Goal: Task Accomplishment & Management: Use online tool/utility

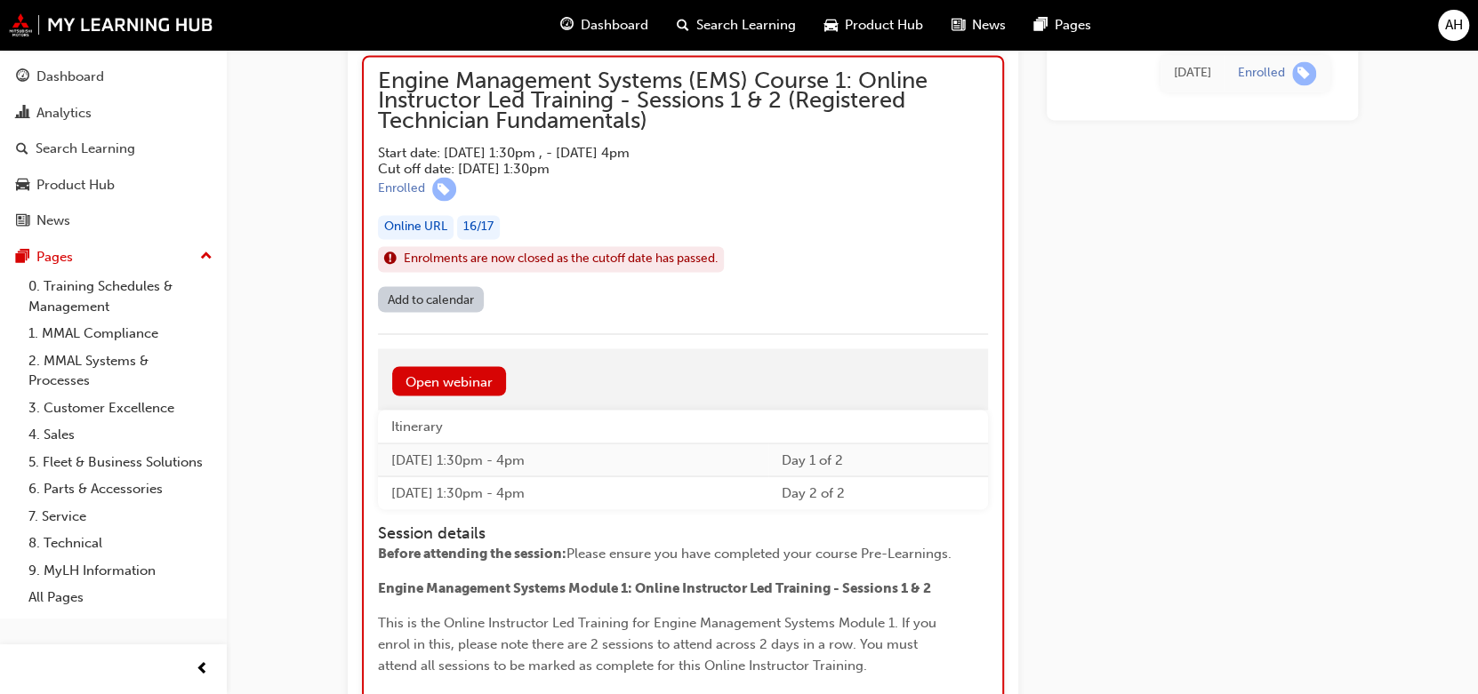
scroll to position [1987, 0]
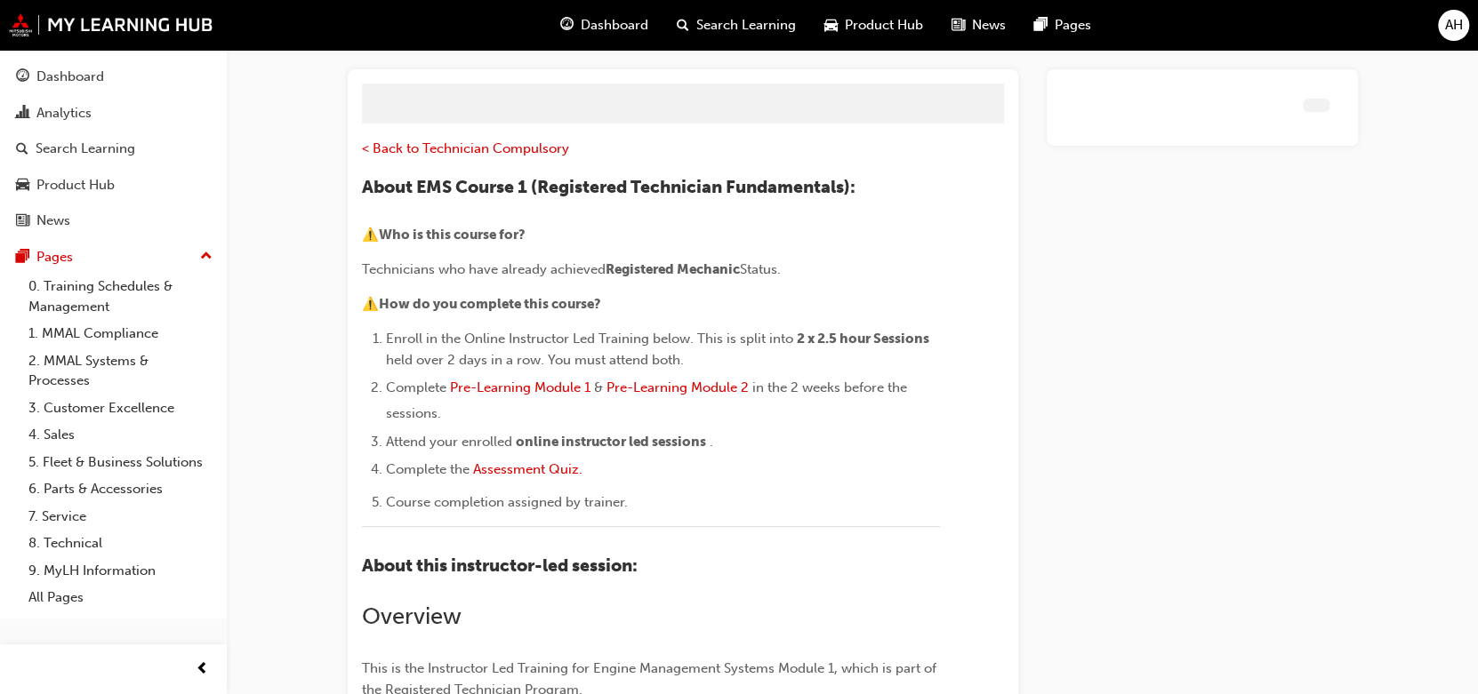
click at [1454, 20] on span "AH" at bounding box center [1454, 25] width 18 height 20
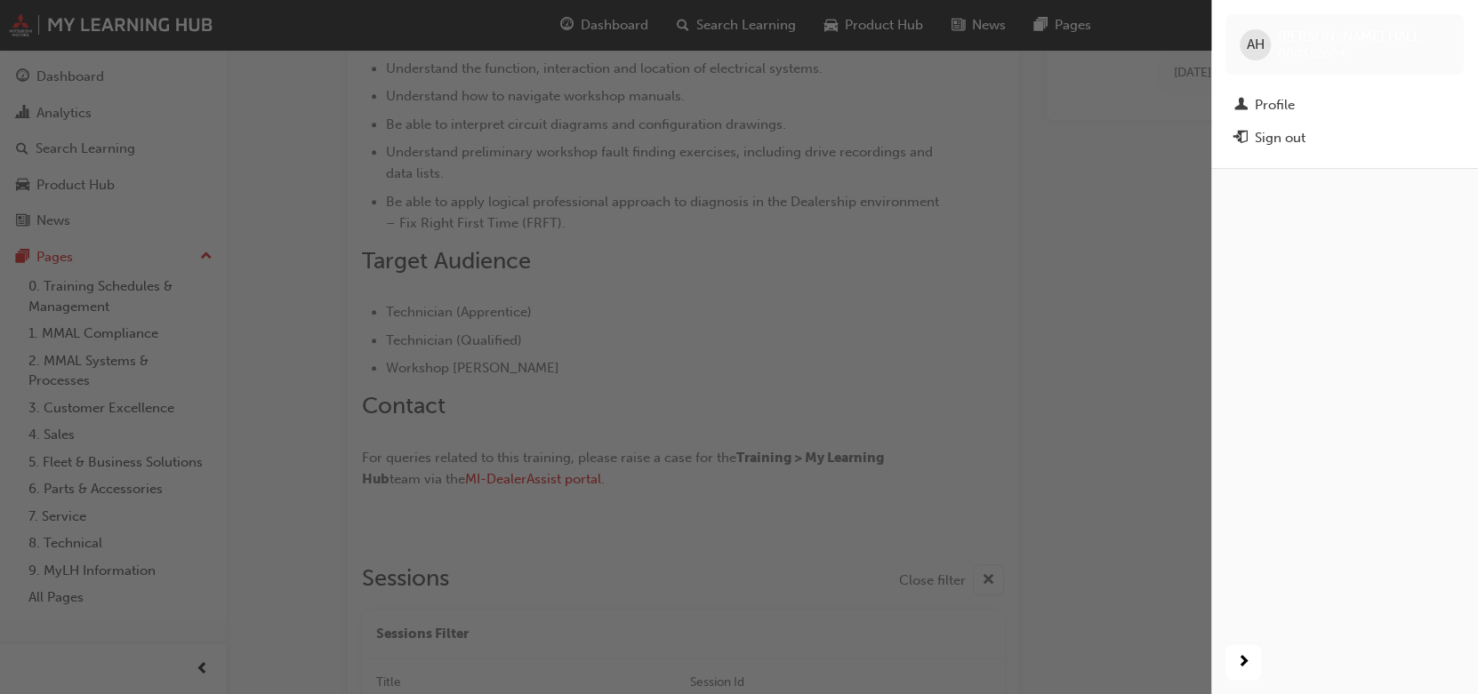
scroll to position [2034, 0]
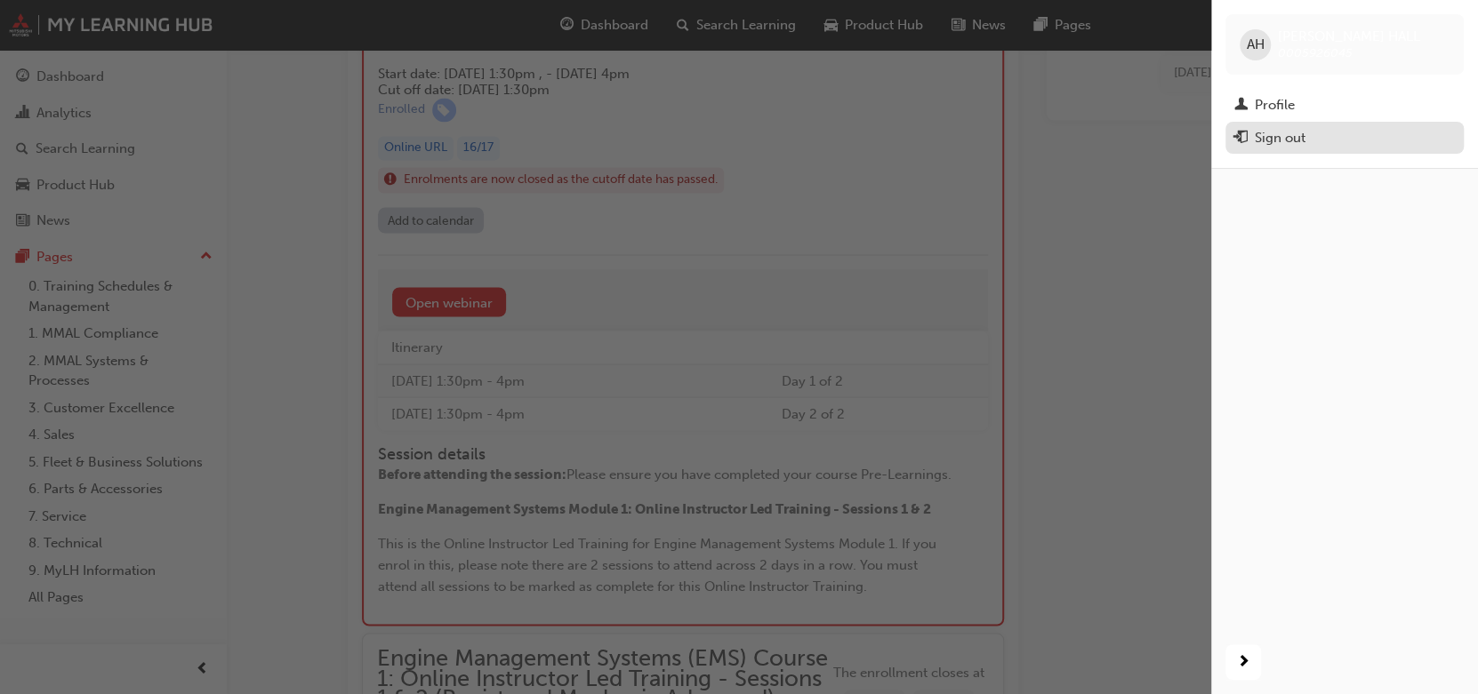
click at [1318, 142] on div "Sign out" at bounding box center [1344, 138] width 220 height 22
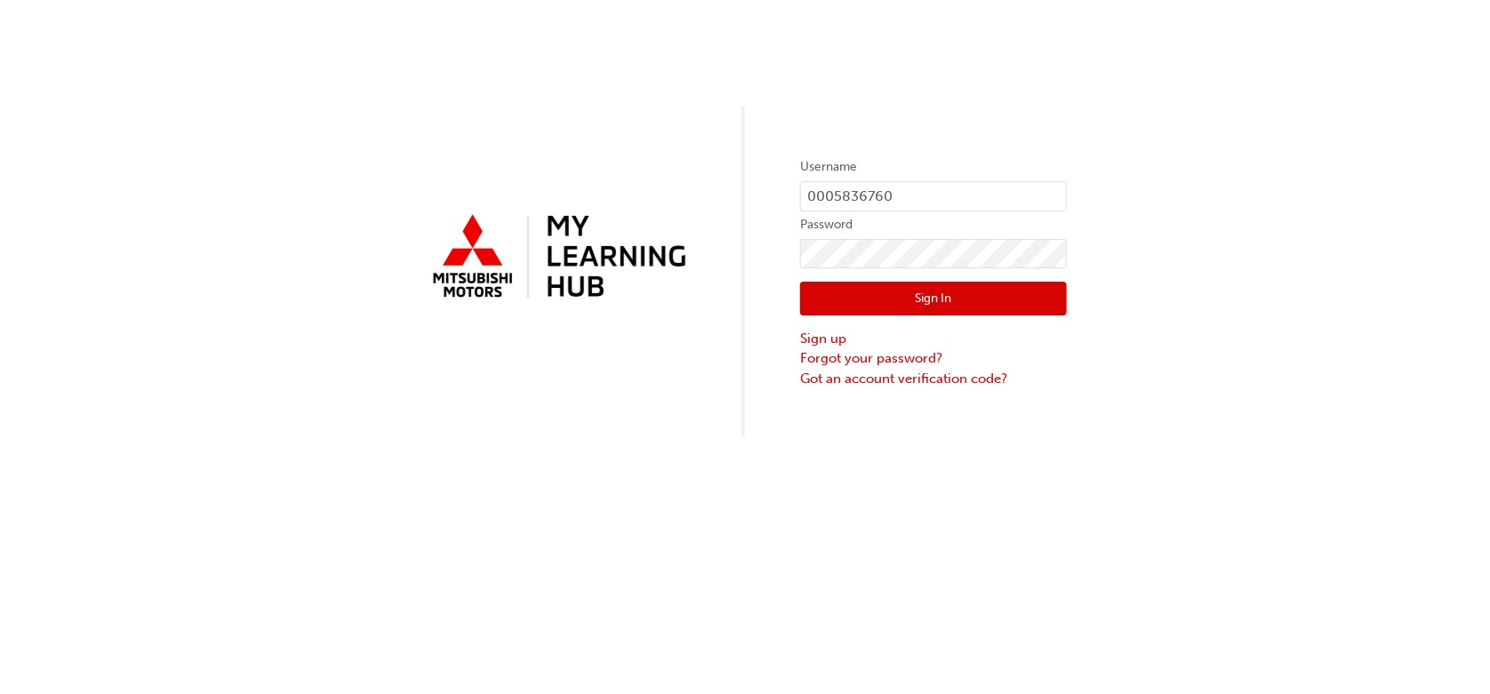
click at [859, 172] on label "Username" at bounding box center [933, 166] width 267 height 21
click at [902, 193] on input "0005836760" at bounding box center [933, 196] width 267 height 30
type input "0005926045"
click at [857, 285] on button "Sign In" at bounding box center [933, 299] width 267 height 34
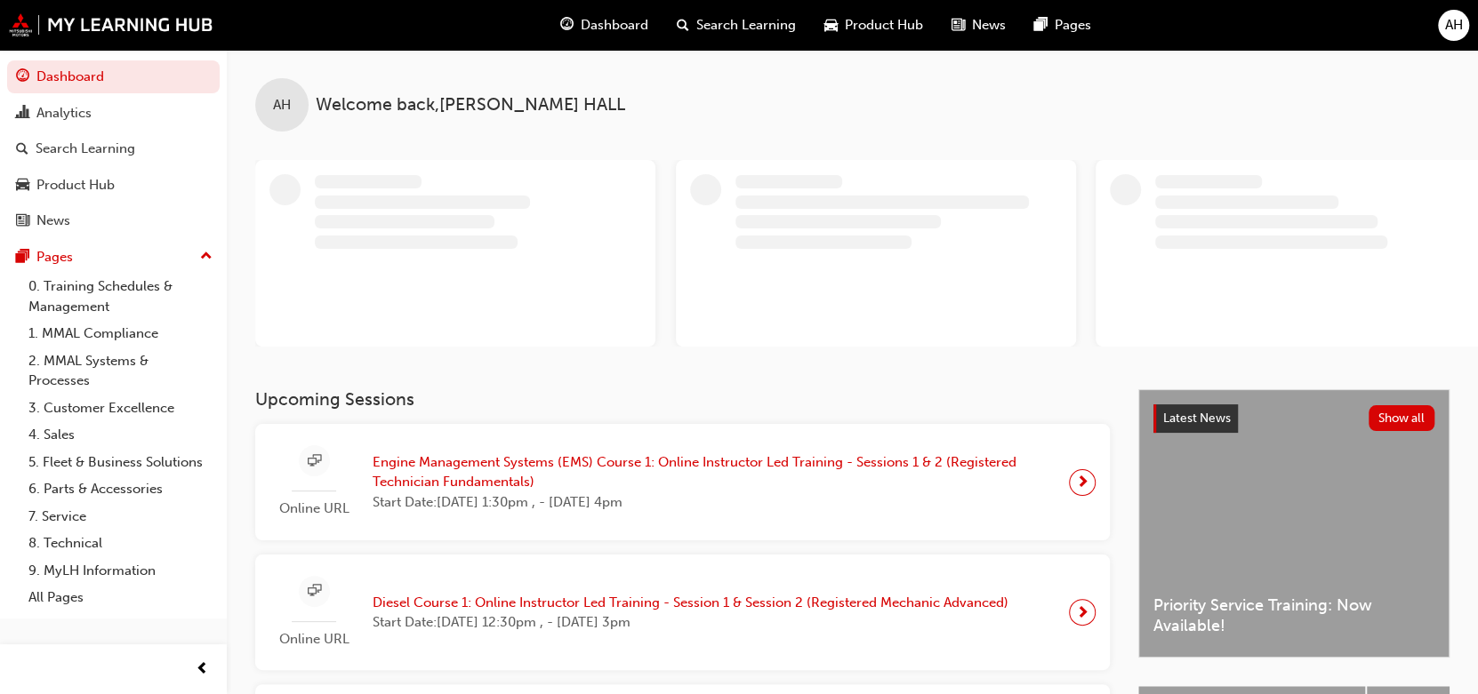
click at [572, 468] on span "Engine Management Systems (EMS) Course 1: Online Instructor Led Training - Sess…" at bounding box center [714, 473] width 682 height 40
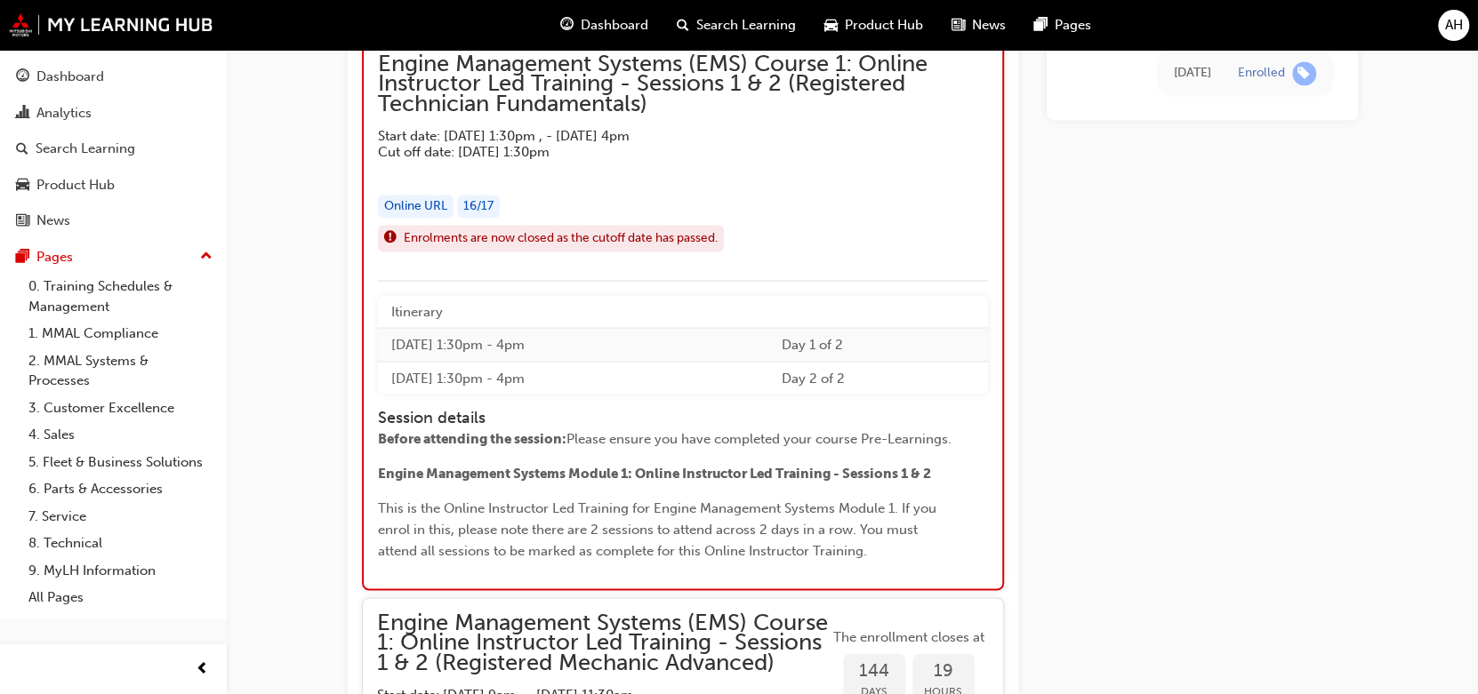
scroll to position [1883, 0]
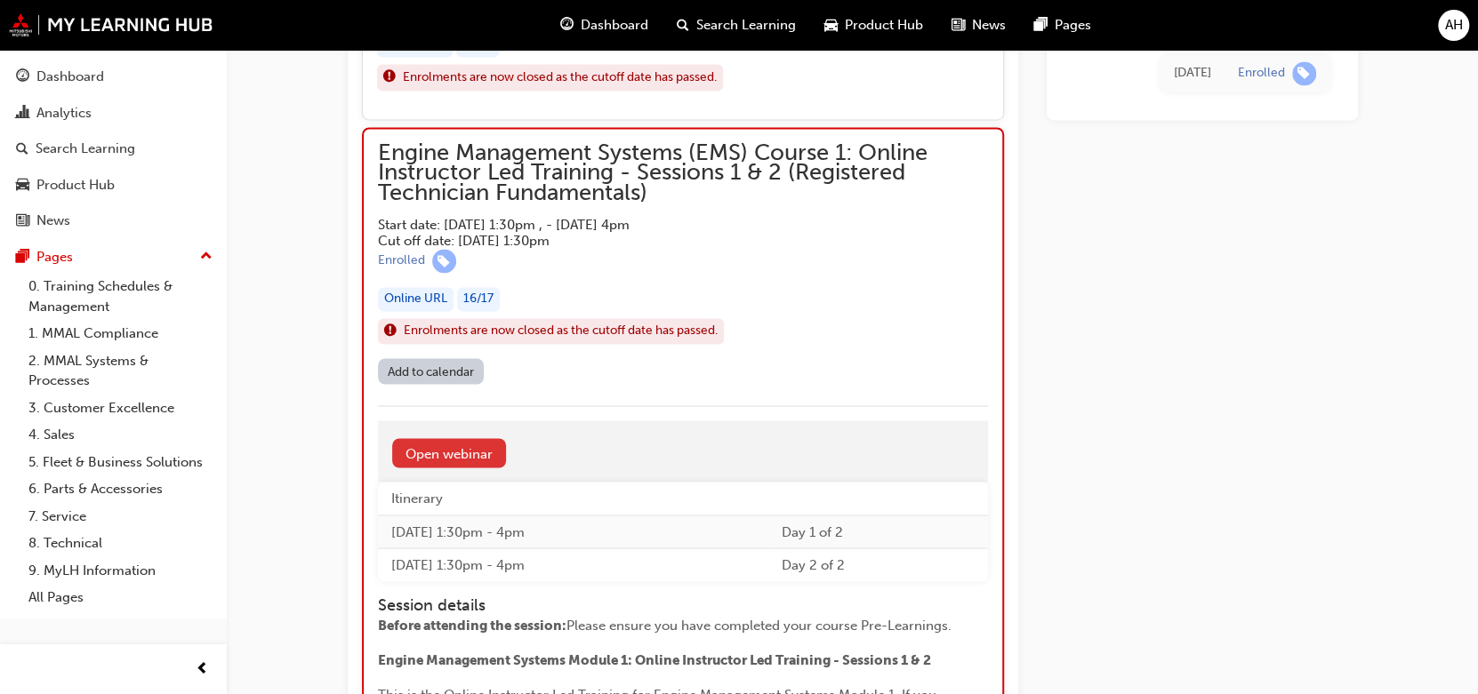
click at [438, 448] on link "Open webinar" at bounding box center [449, 452] width 114 height 29
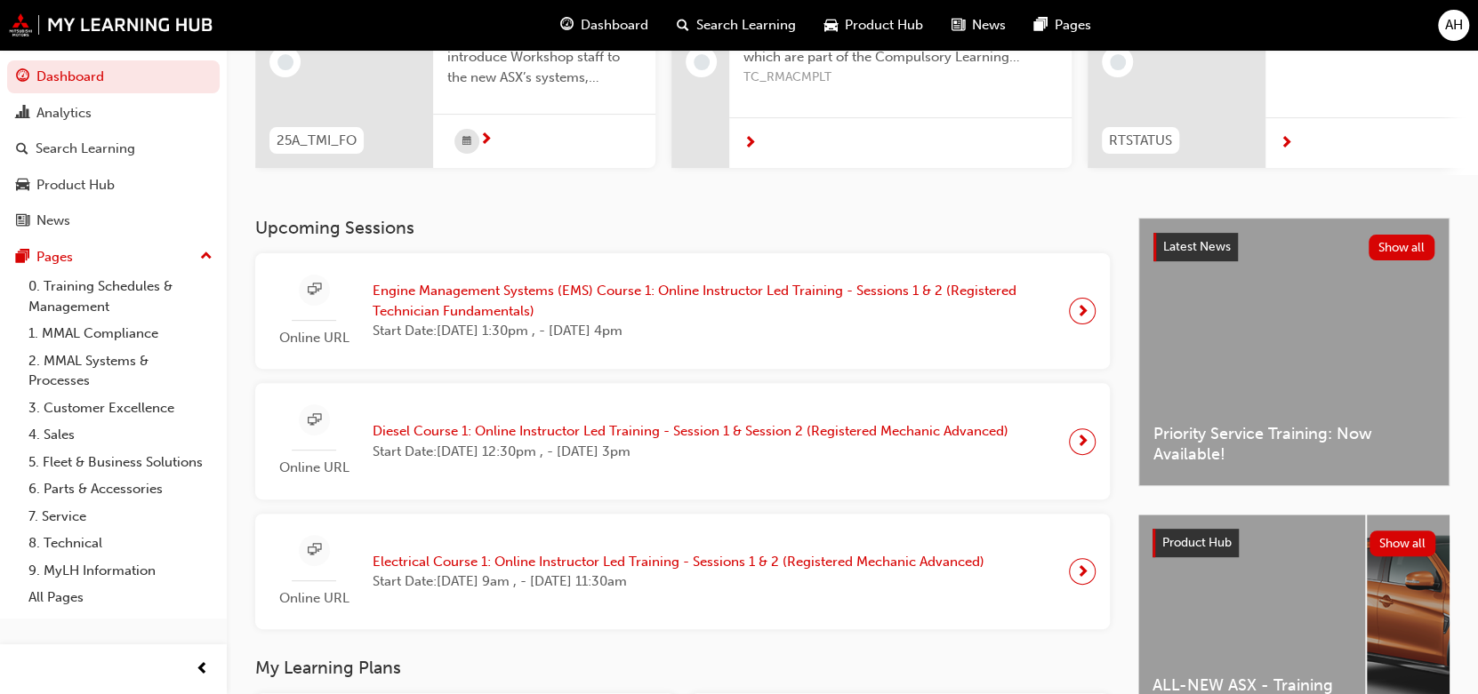
scroll to position [267, 0]
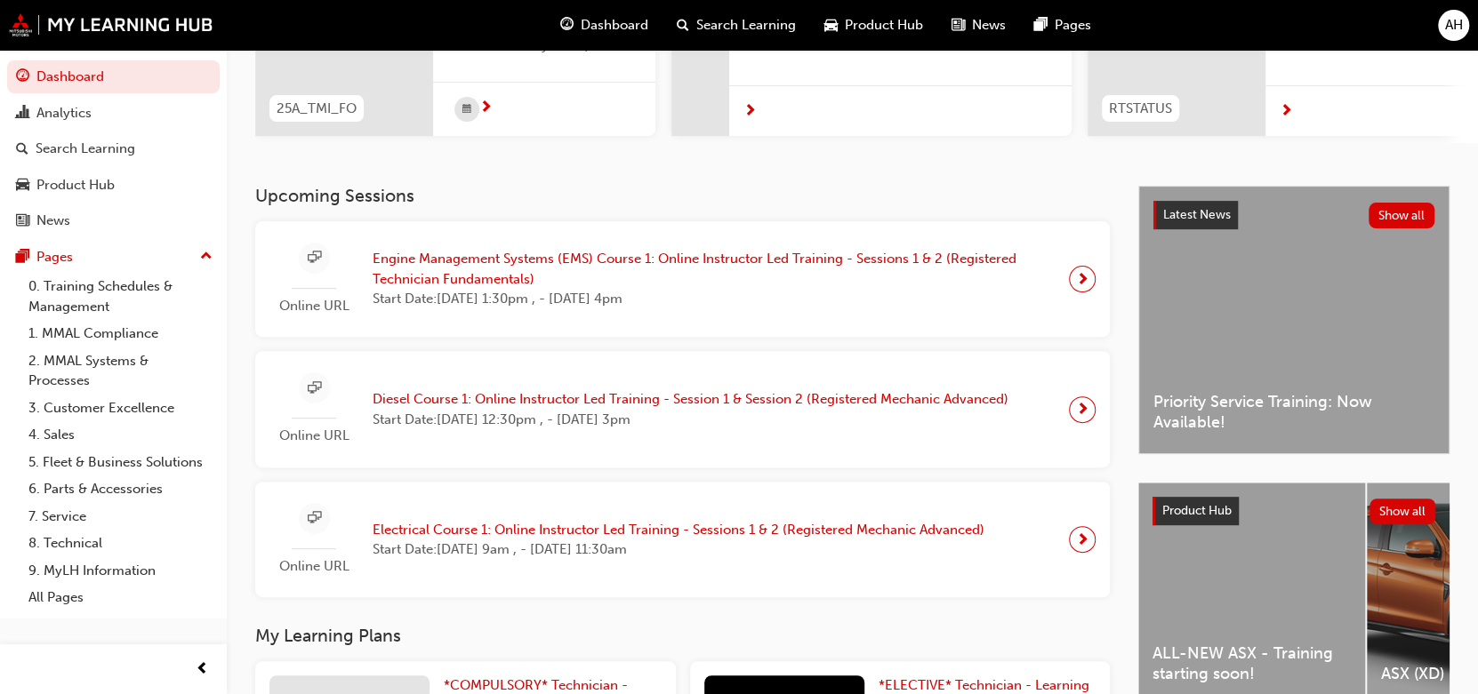
click at [579, 273] on span "Engine Management Systems (EMS) Course 1: Online Instructor Led Training - Sess…" at bounding box center [714, 269] width 682 height 40
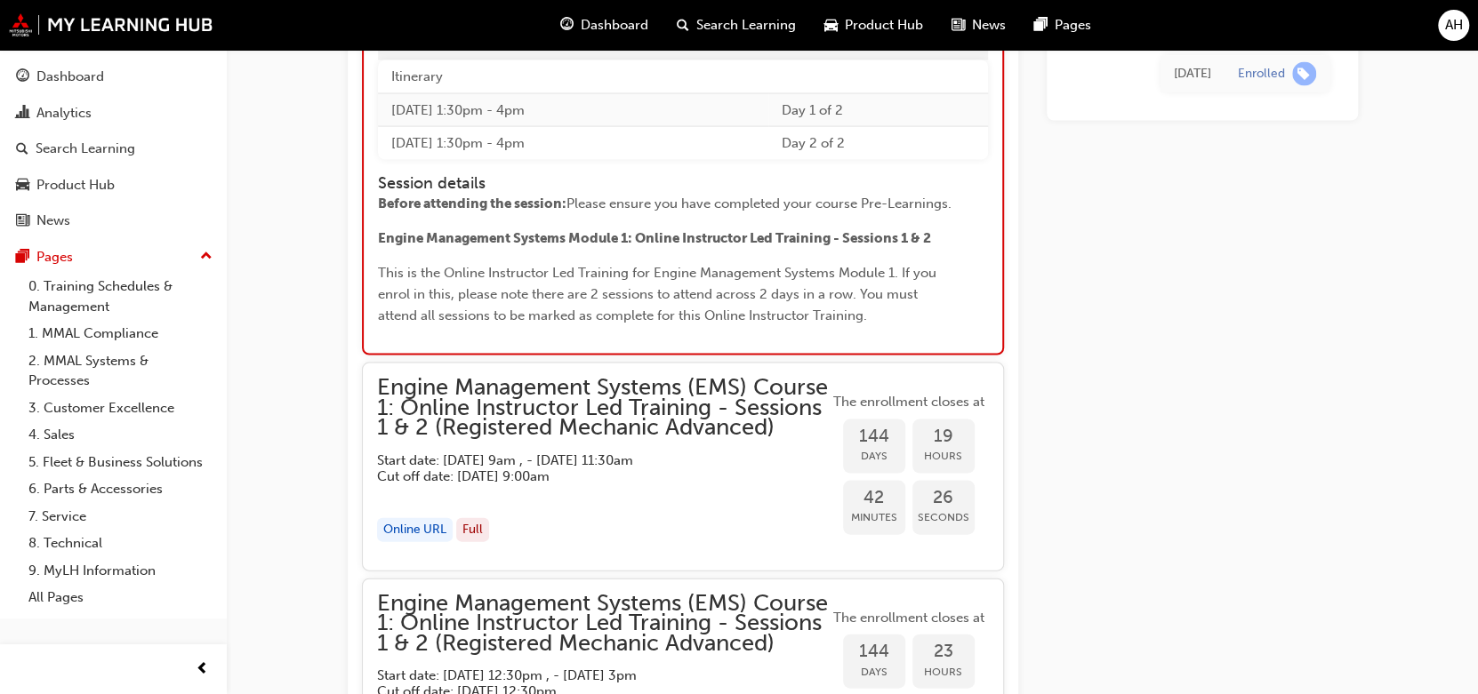
scroll to position [2217, 0]
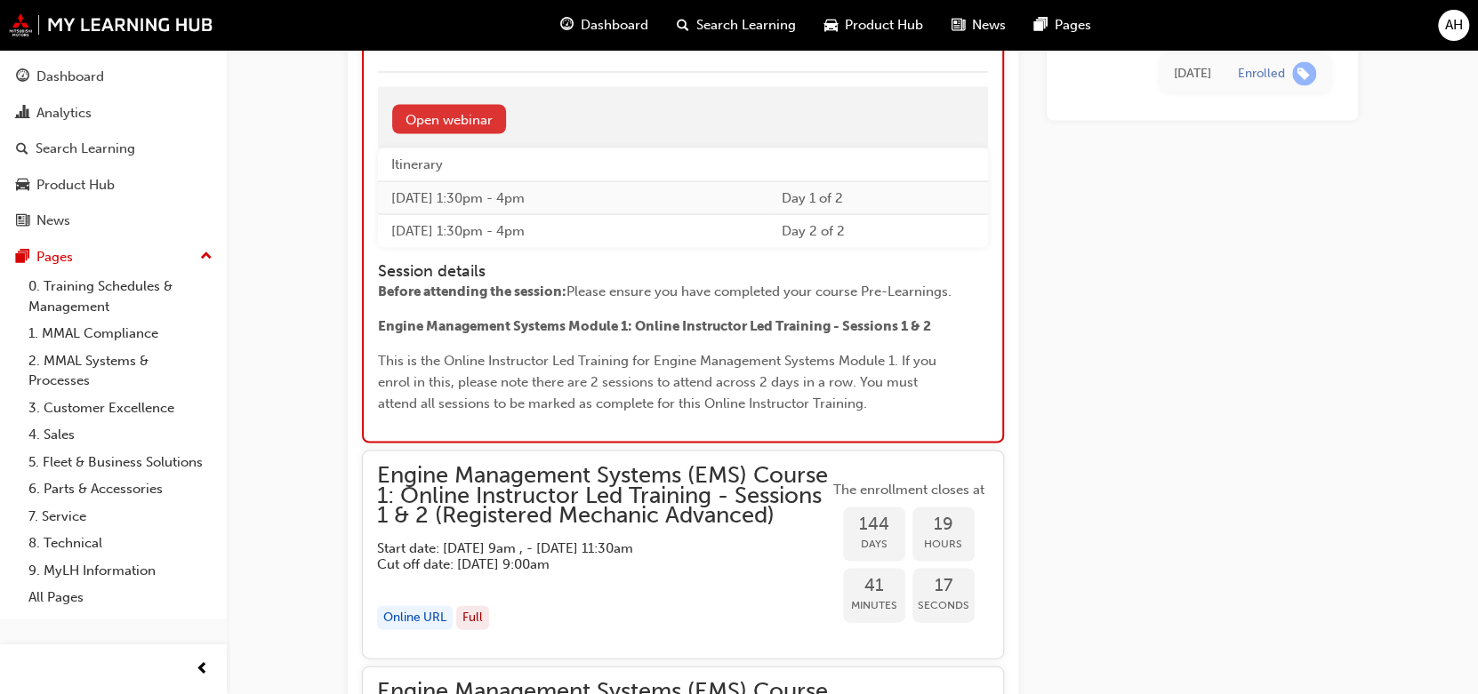
click at [459, 117] on link "Open webinar" at bounding box center [449, 118] width 114 height 29
